Goal: Task Accomplishment & Management: Use online tool/utility

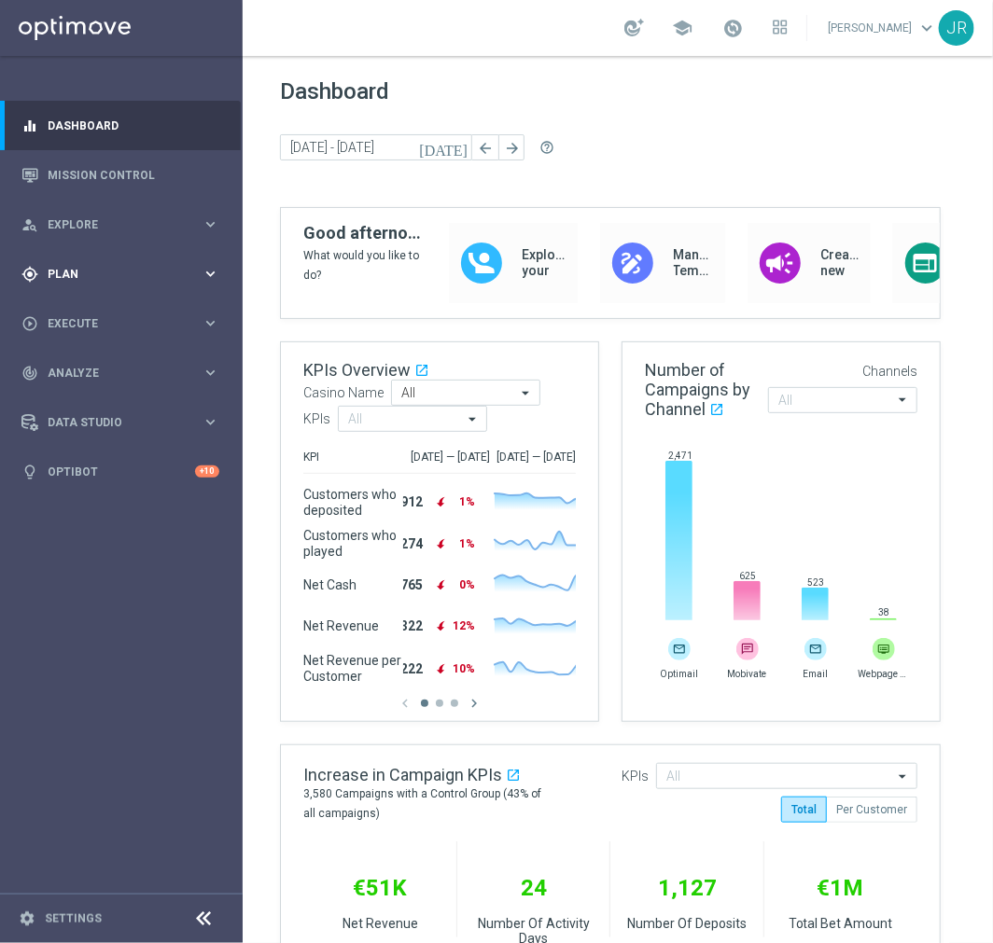
click at [169, 257] on div "gps_fixed Plan keyboard_arrow_right" at bounding box center [120, 273] width 241 height 49
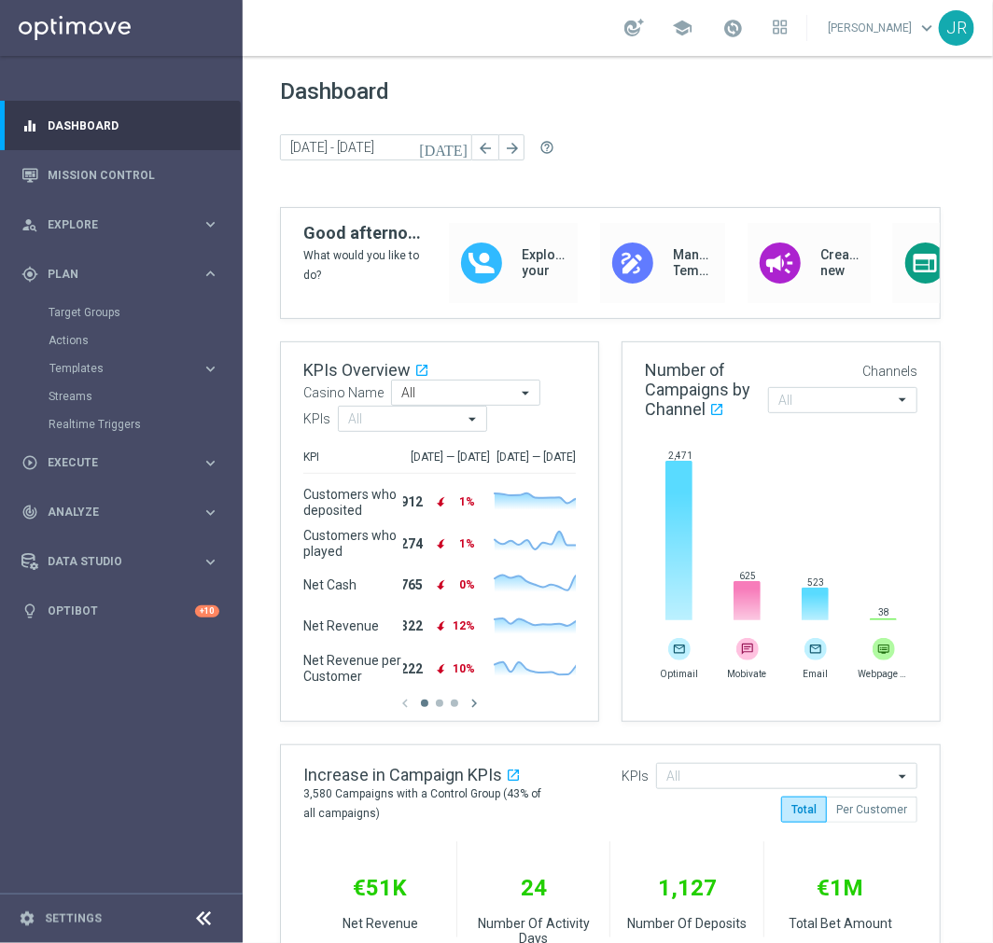
click at [188, 385] on div "Streams" at bounding box center [145, 396] width 192 height 28
click at [75, 395] on link "Streams" at bounding box center [122, 396] width 146 height 15
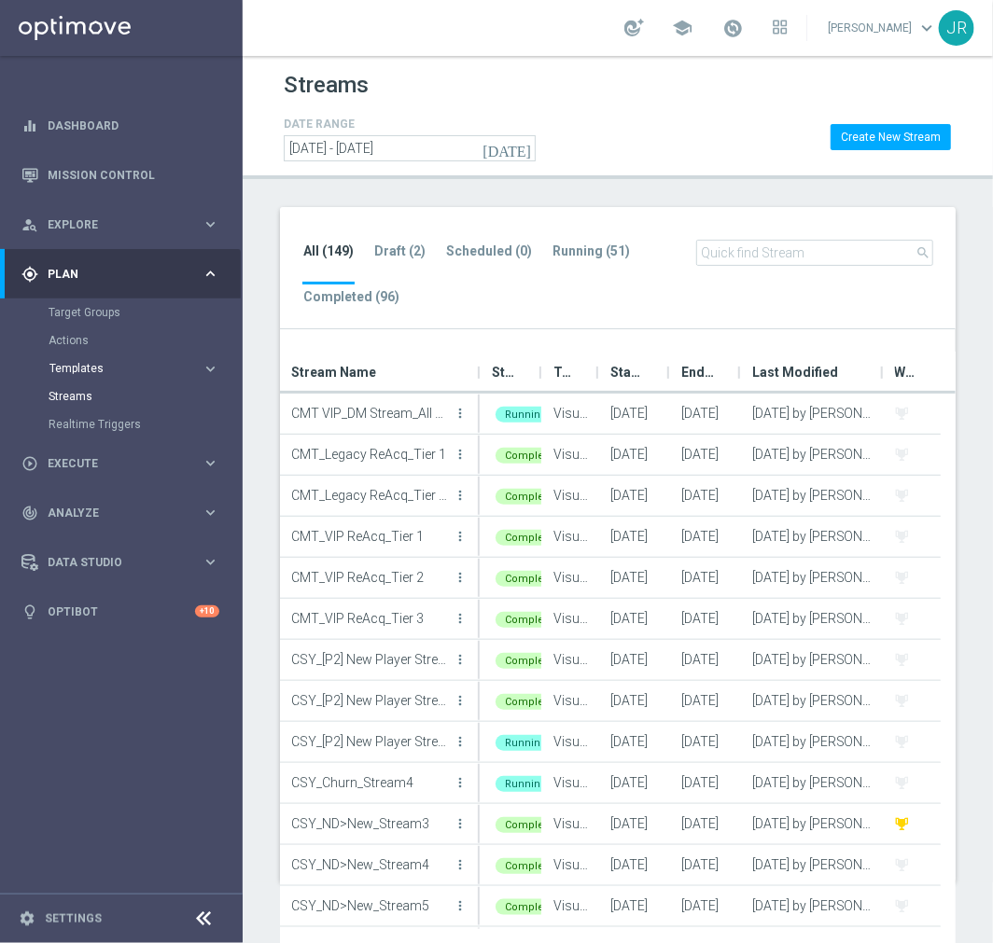
click at [113, 369] on span "Templates" at bounding box center [115, 368] width 133 height 11
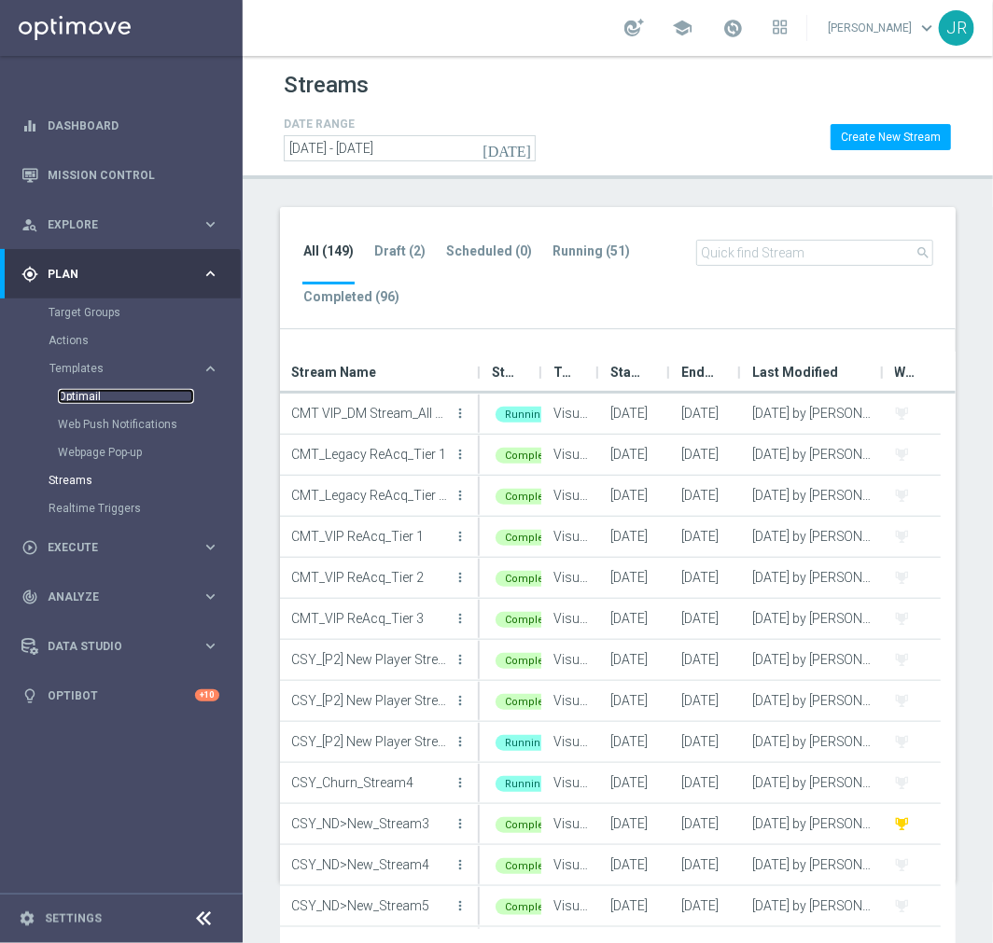
click at [108, 397] on link "Optimail" at bounding box center [126, 396] width 136 height 15
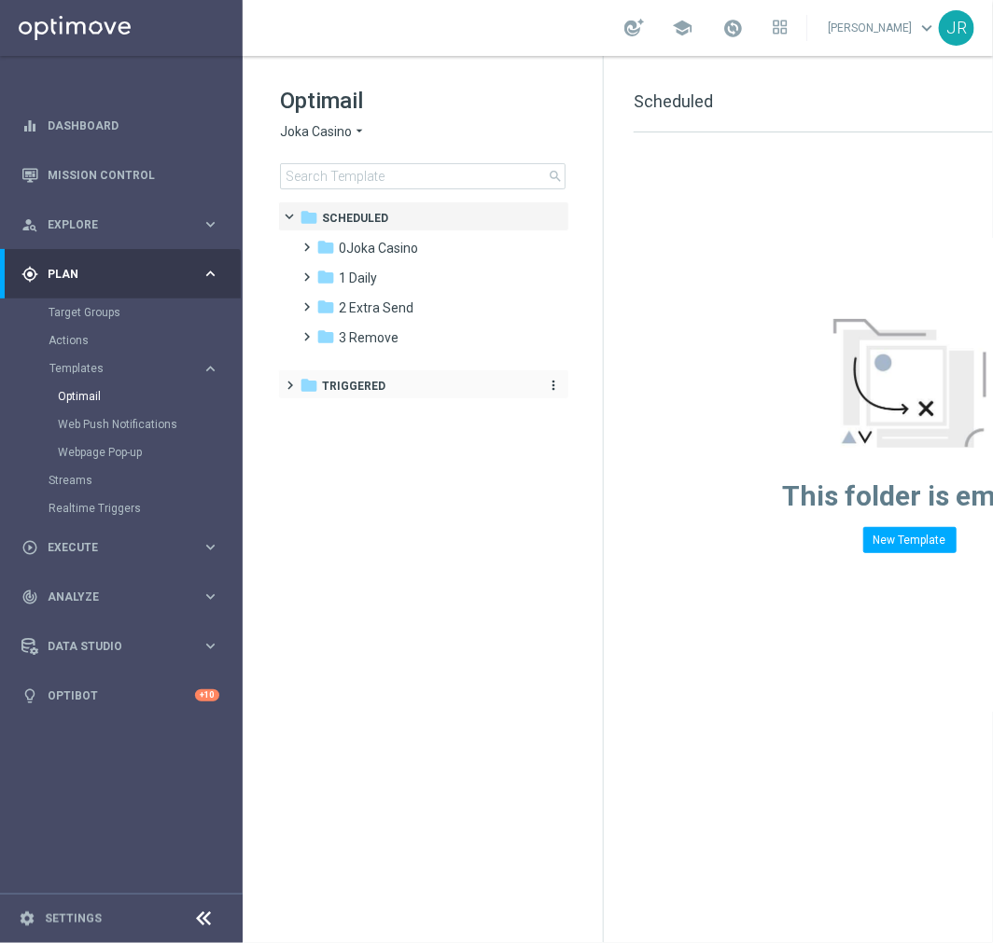
click at [306, 386] on icon "folder" at bounding box center [308, 385] width 19 height 19
click at [299, 134] on span "Joka Casino" at bounding box center [316, 132] width 72 height 18
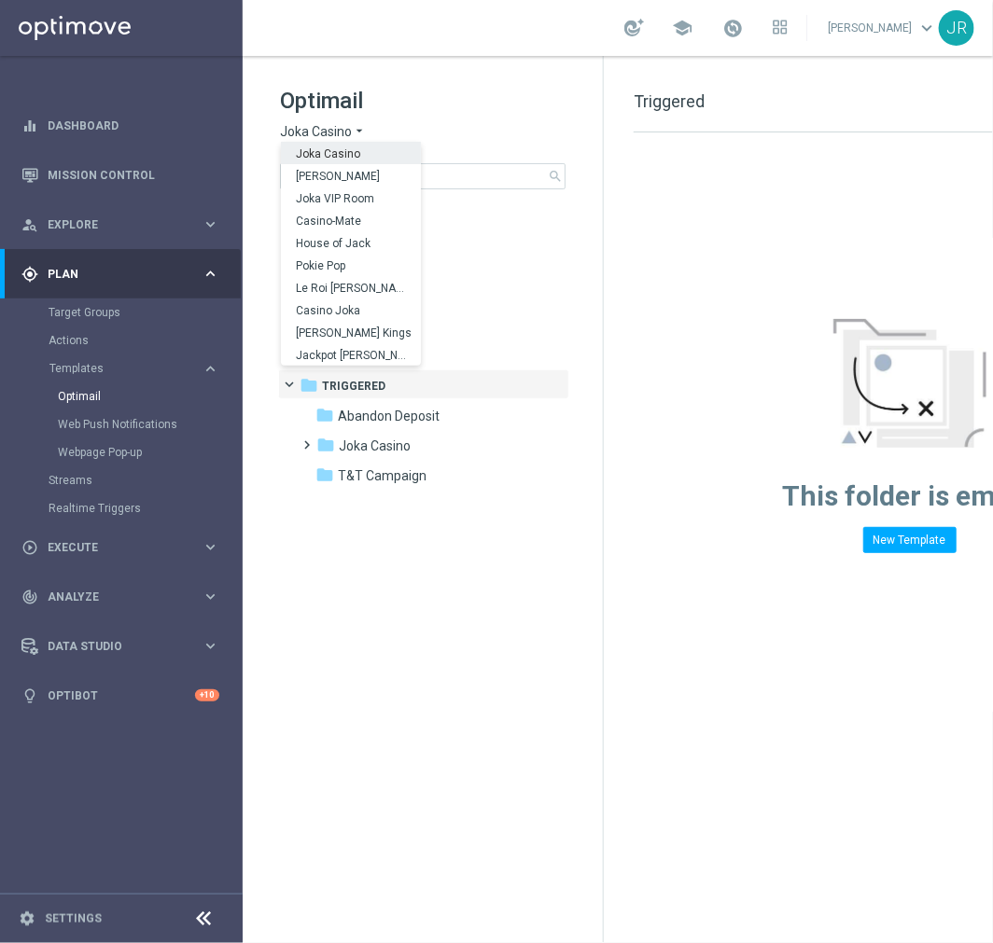
click at [402, 123] on div "Joka Casino arrow_drop_down × Joka Casino [GEOGRAPHIC_DATA] [PERSON_NAME] Joka …" at bounding box center [422, 132] width 285 height 18
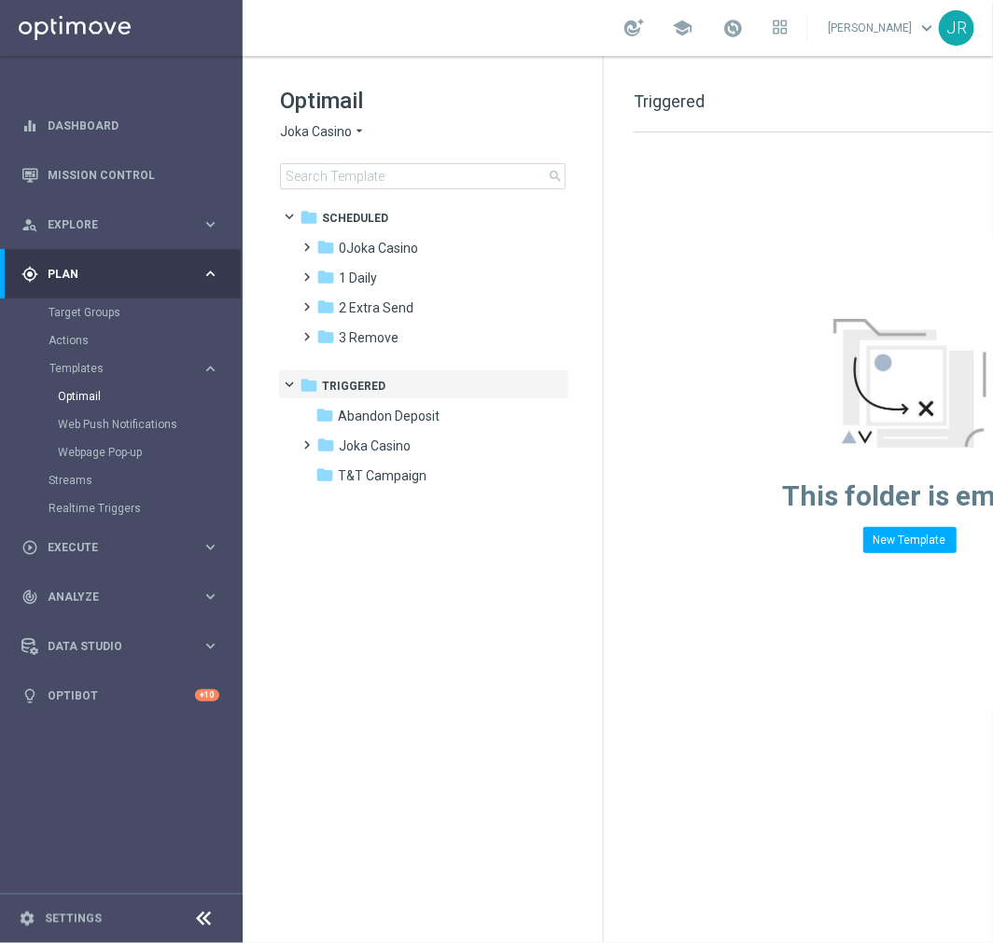
click at [114, 466] on div "Streams" at bounding box center [145, 480] width 192 height 28
click at [88, 478] on link "Streams" at bounding box center [122, 480] width 146 height 15
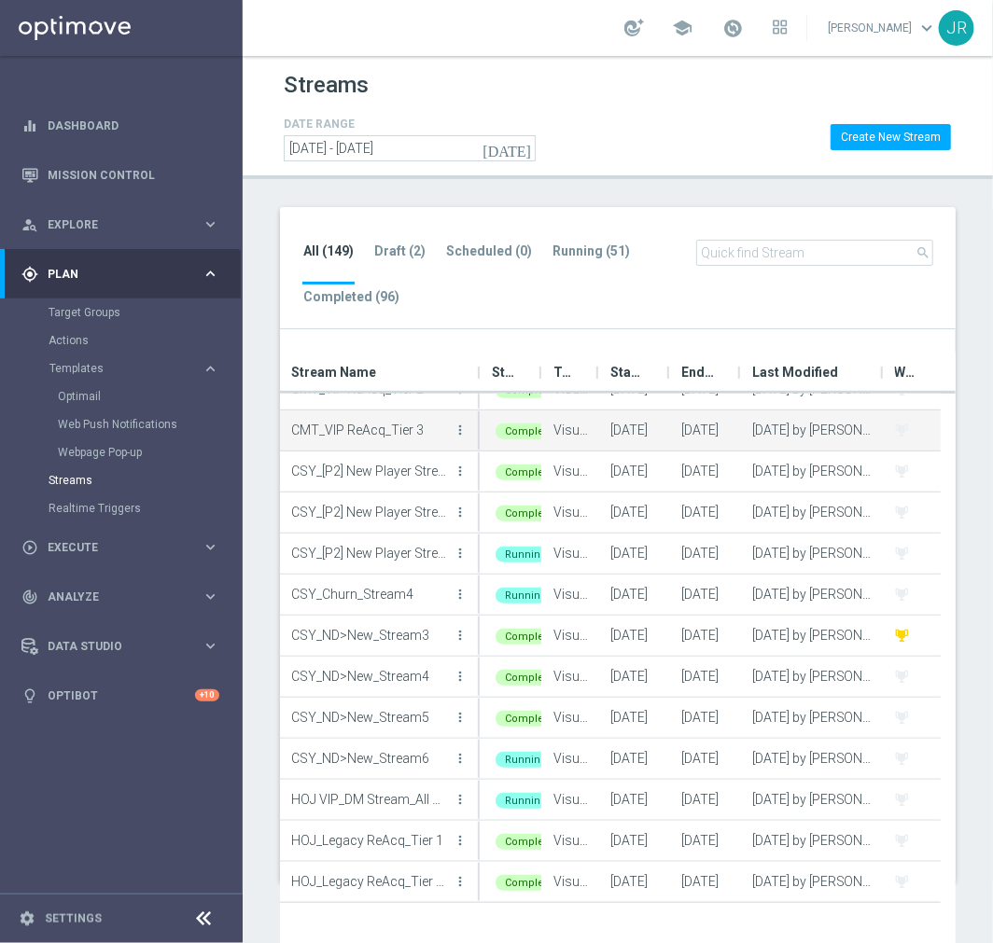
scroll to position [207, 0]
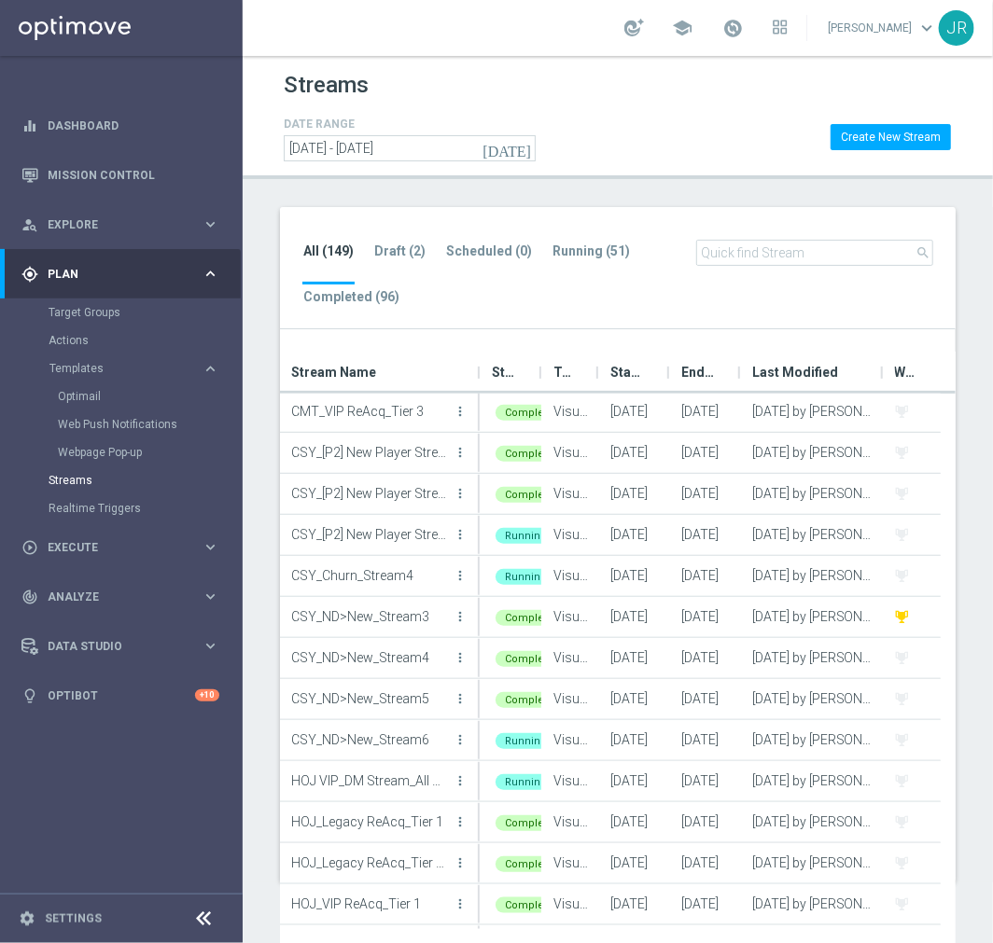
click at [747, 254] on input "text" at bounding box center [814, 253] width 237 height 26
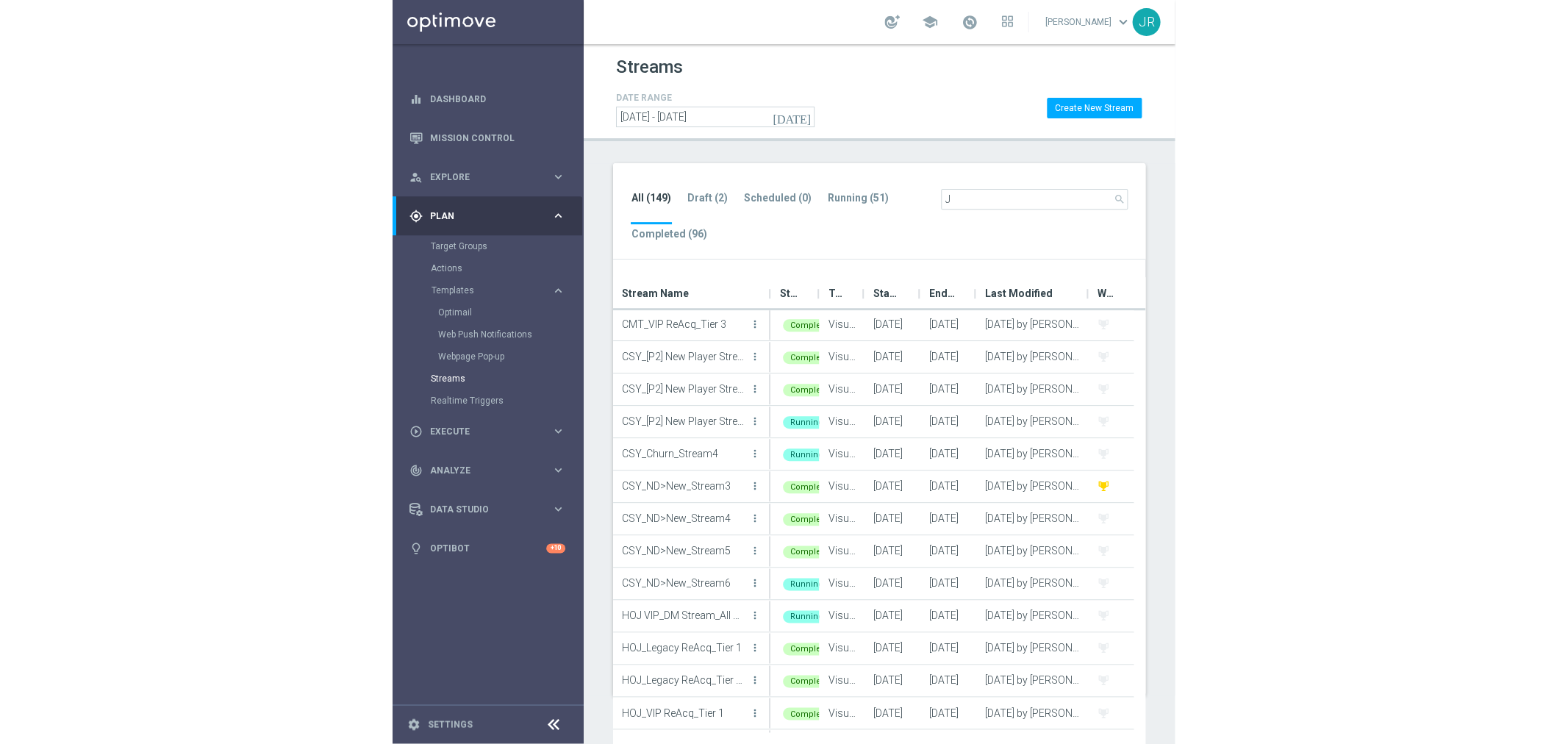
scroll to position [0, 0]
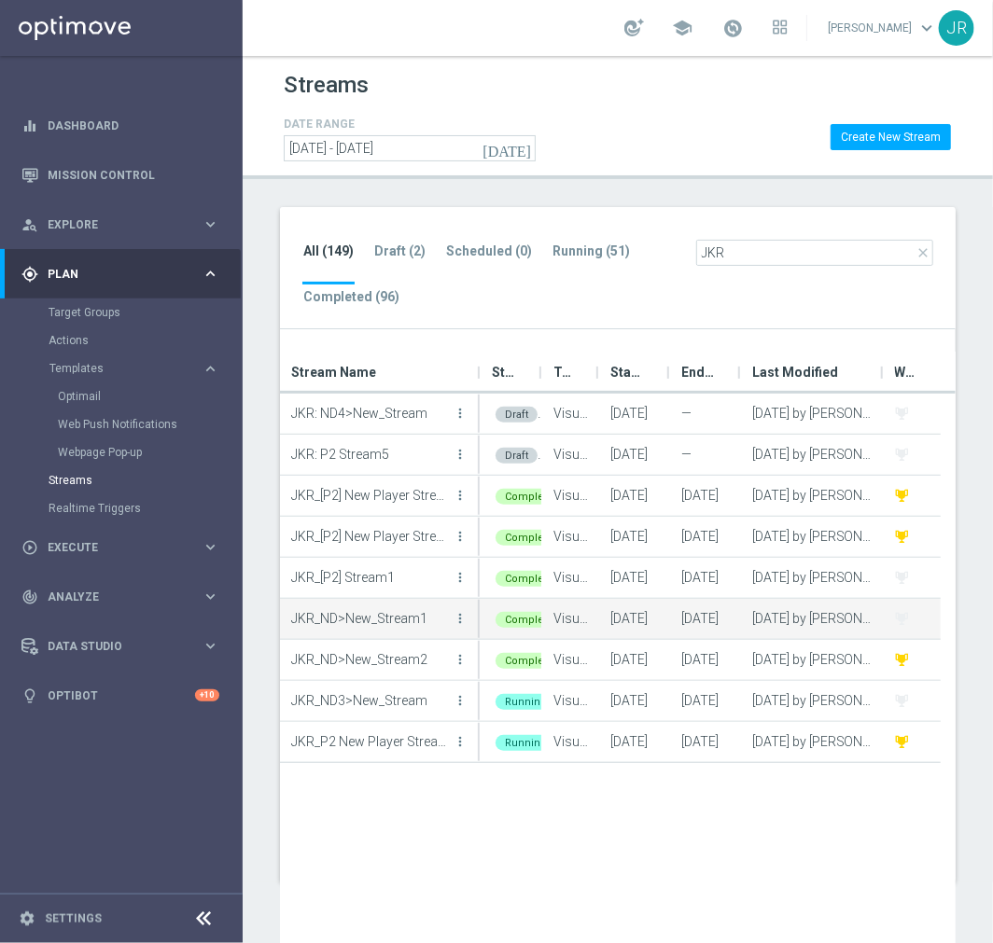
type input "JKR"
click at [406, 614] on p "JKR_ND>New_Stream1" at bounding box center [370, 618] width 158 height 28
click at [328, 618] on p "JKR_ND>New_Stream1" at bounding box center [370, 618] width 158 height 28
click at [579, 617] on div "Visual" at bounding box center [570, 619] width 57 height 40
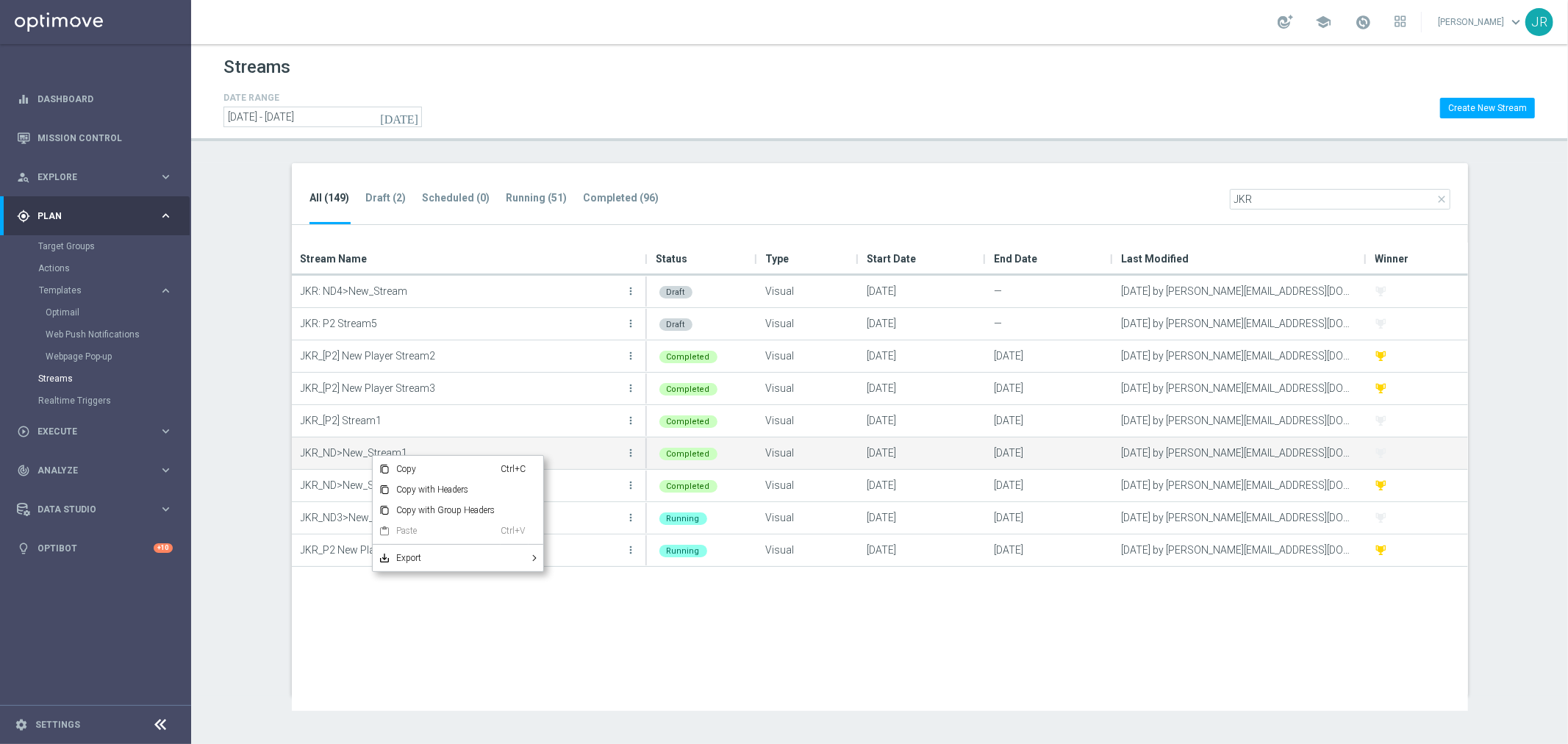
click at [346, 453] on p "JKR_ND>New_Stream1" at bounding box center [462, 453] width 322 height 22
click at [630, 456] on icon "more_vert" at bounding box center [631, 452] width 12 height 12
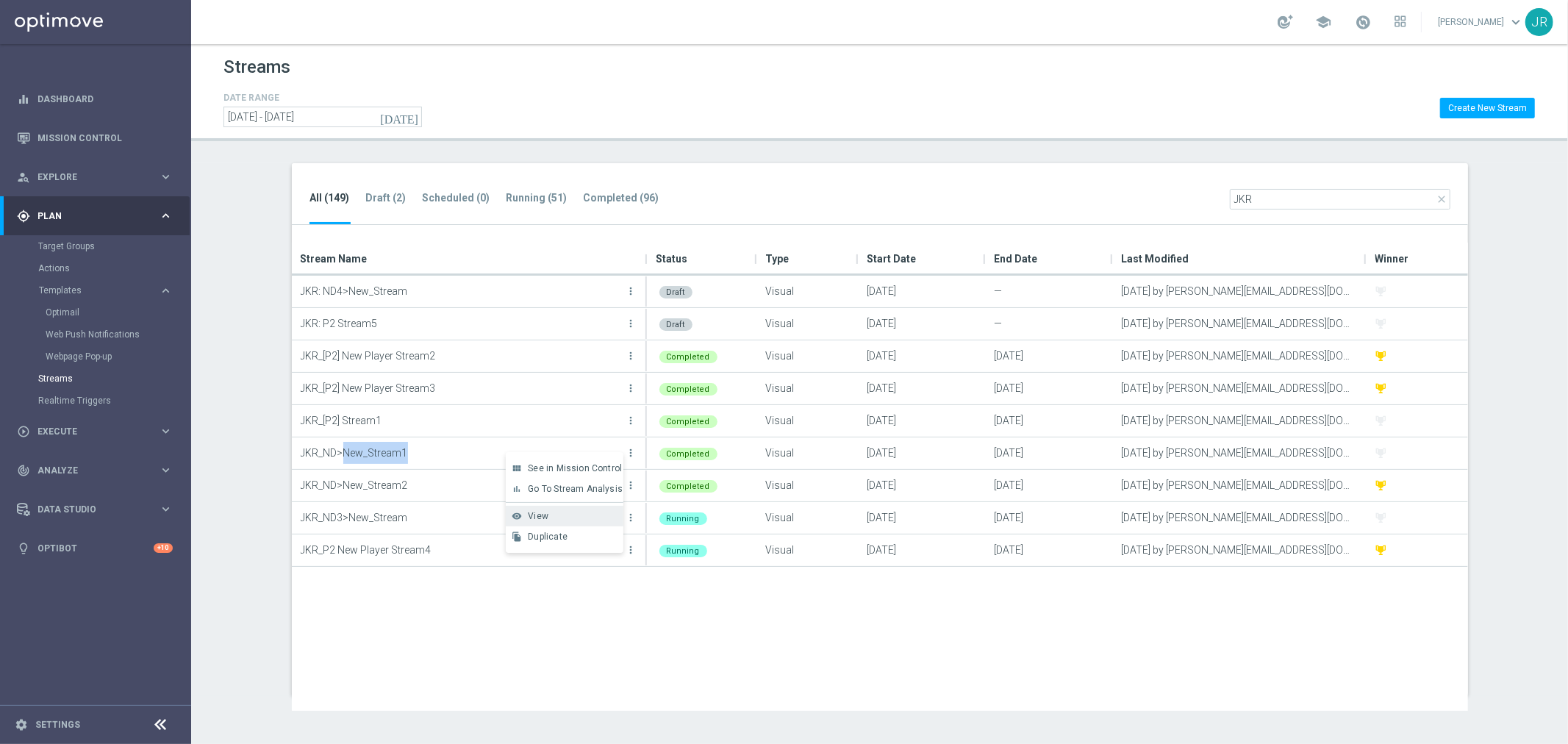
click at [555, 516] on div "View" at bounding box center [572, 515] width 89 height 10
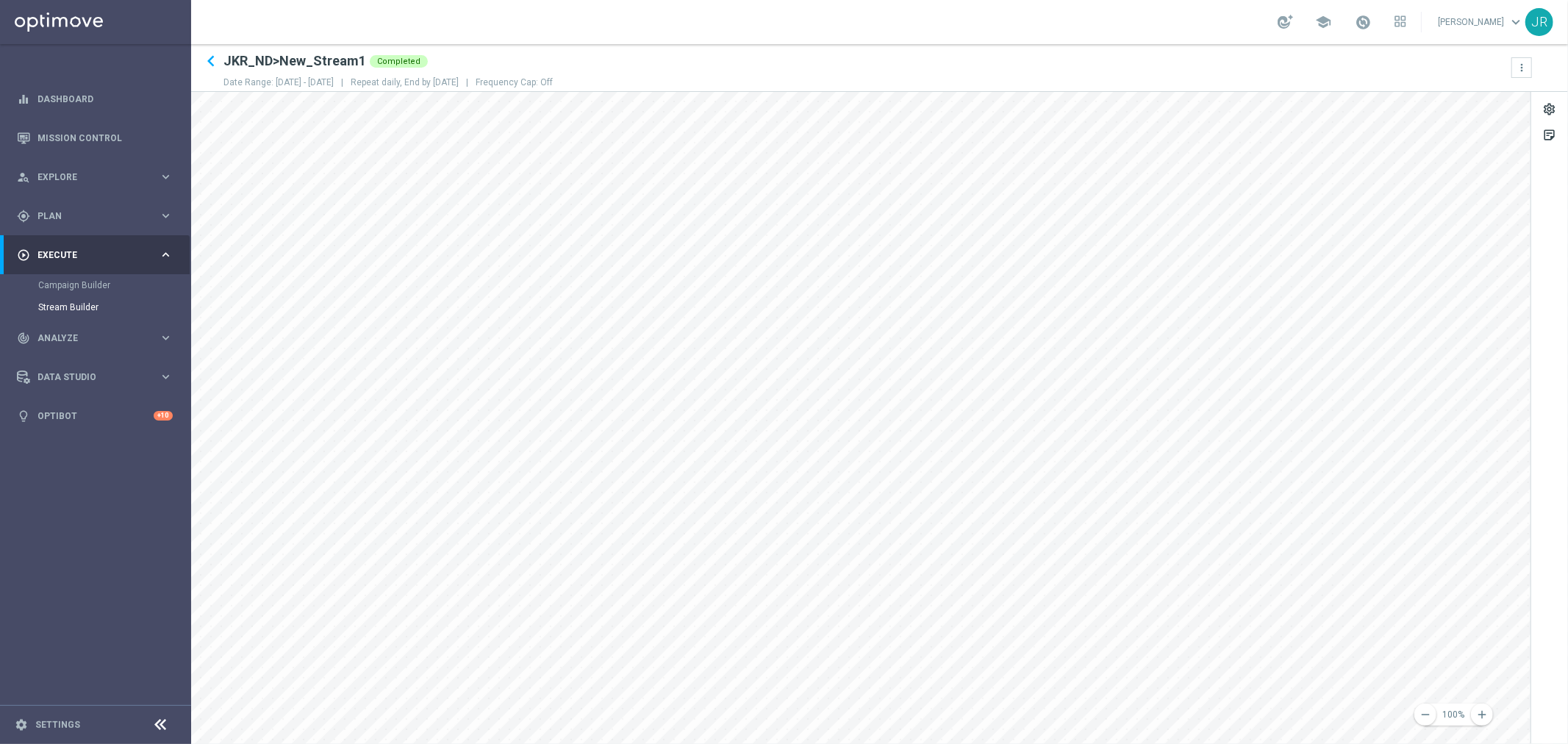
click at [64, 277] on div "Campaign Builder" at bounding box center [114, 285] width 151 height 22
click at [69, 281] on link "Campaign Builder" at bounding box center [96, 285] width 115 height 12
click at [104, 214] on span "Plan" at bounding box center [98, 216] width 121 height 9
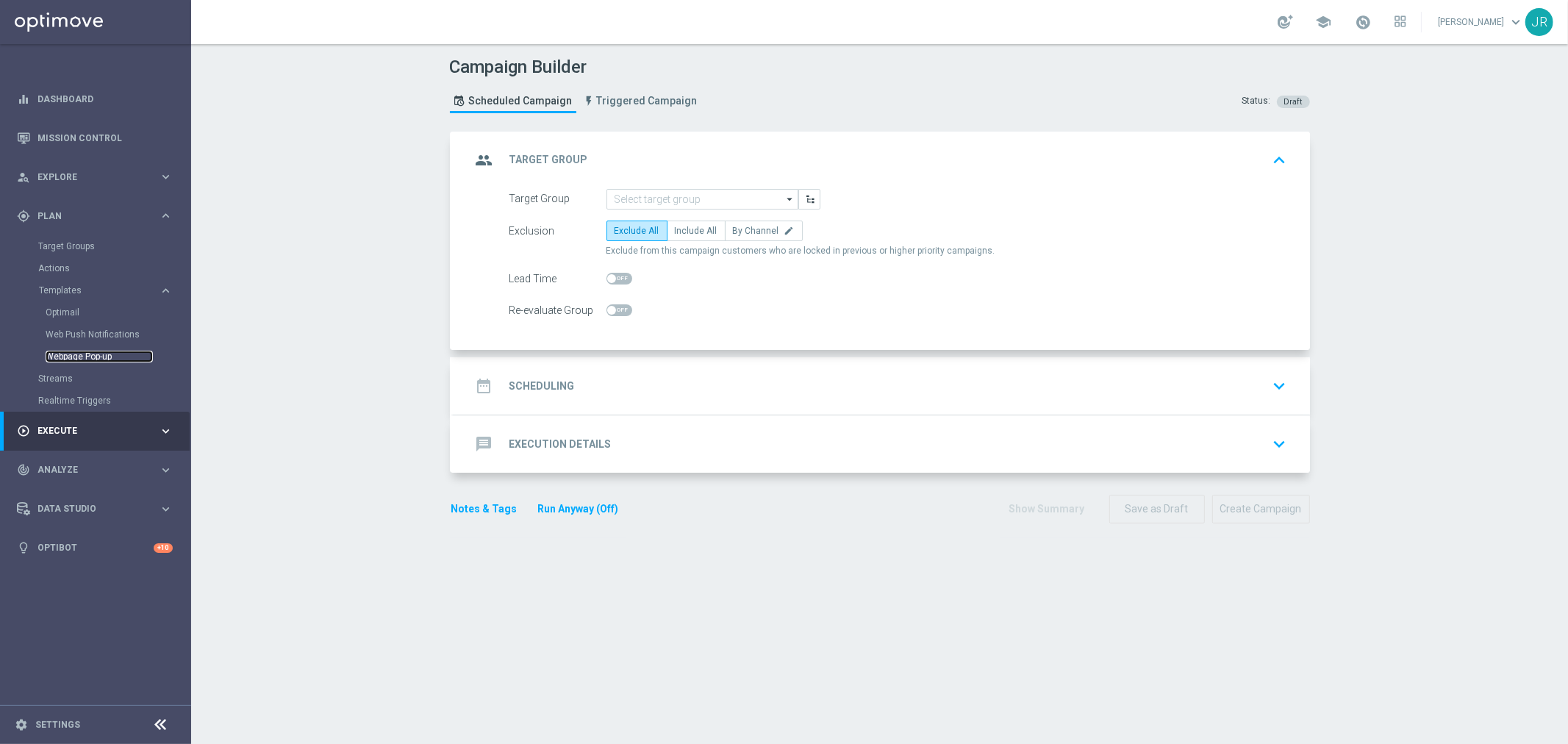
click at [101, 357] on link "Webpage Pop-up" at bounding box center [99, 356] width 107 height 12
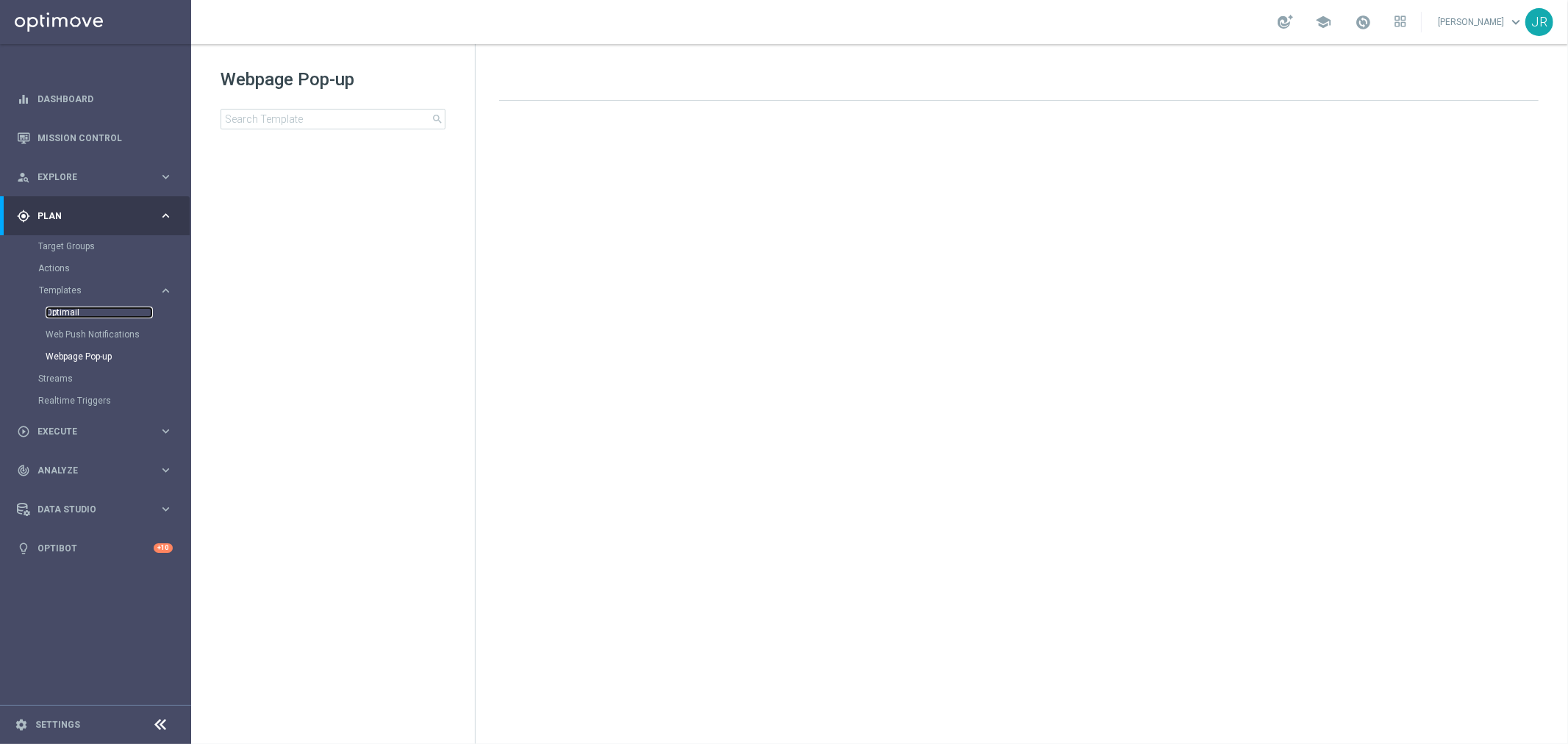
click at [94, 307] on link "Optimail" at bounding box center [99, 312] width 107 height 12
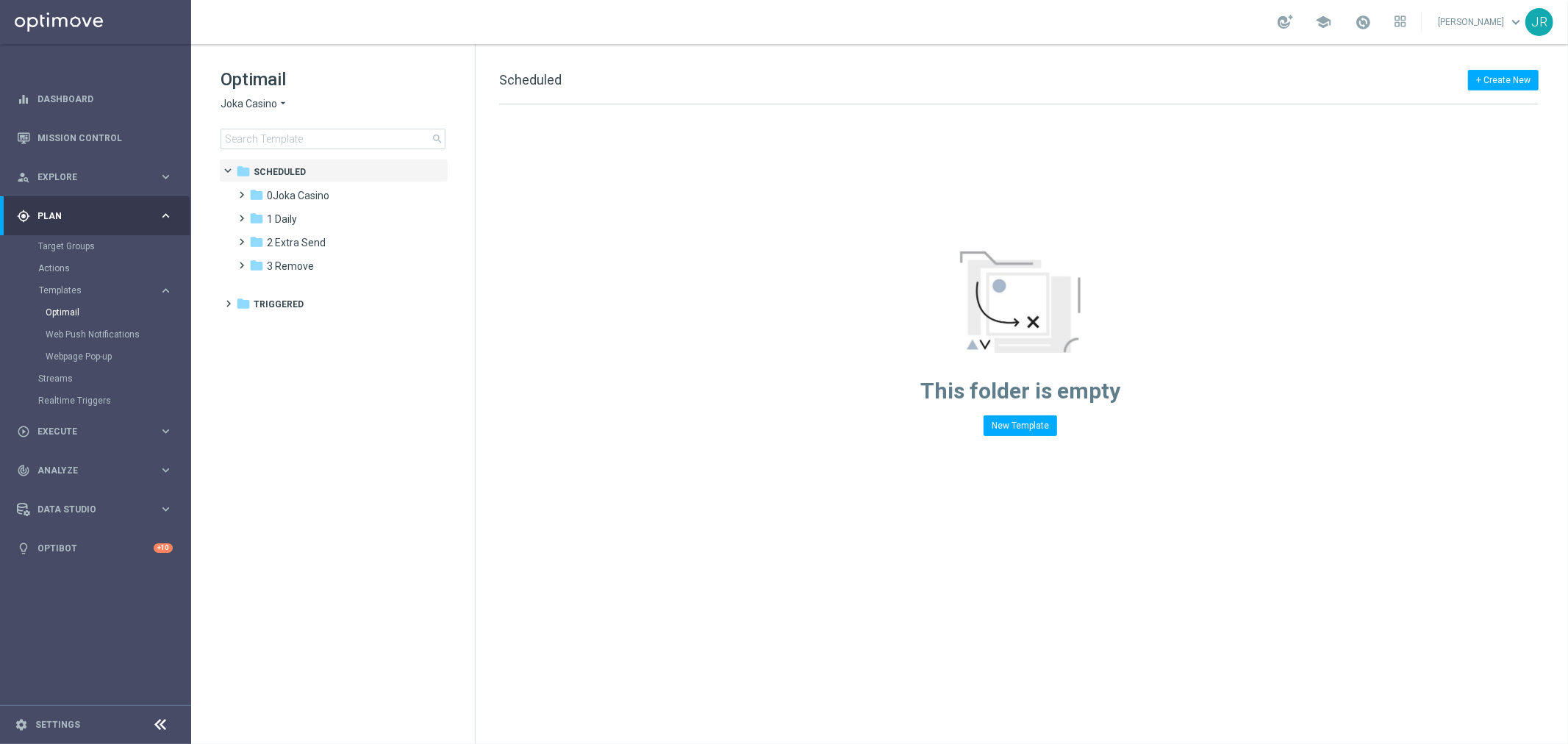
click at [94, 325] on div "Web Push Notifications" at bounding box center [117, 334] width 144 height 22
click at [98, 288] on span "Templates" at bounding box center [91, 290] width 105 height 9
